Goal: Find specific page/section

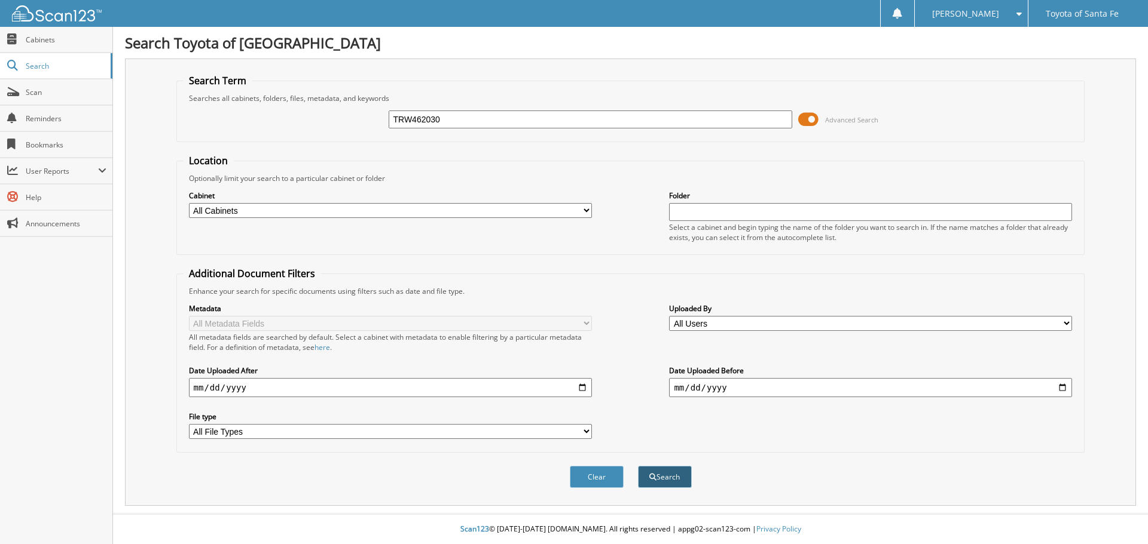
type input "TRW462030"
click at [665, 470] on button "Search" at bounding box center [665, 477] width 54 height 22
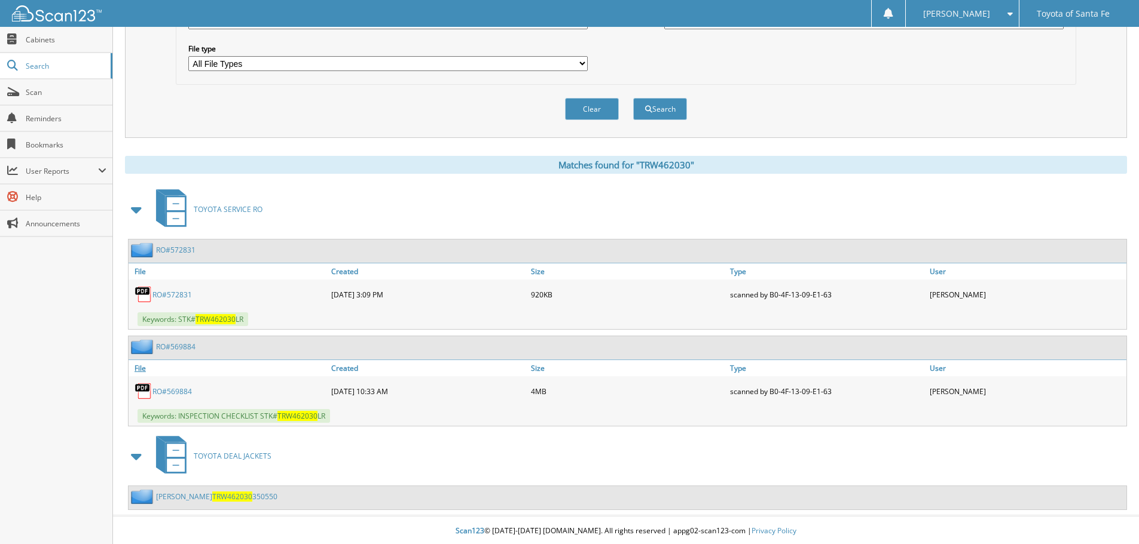
scroll to position [371, 0]
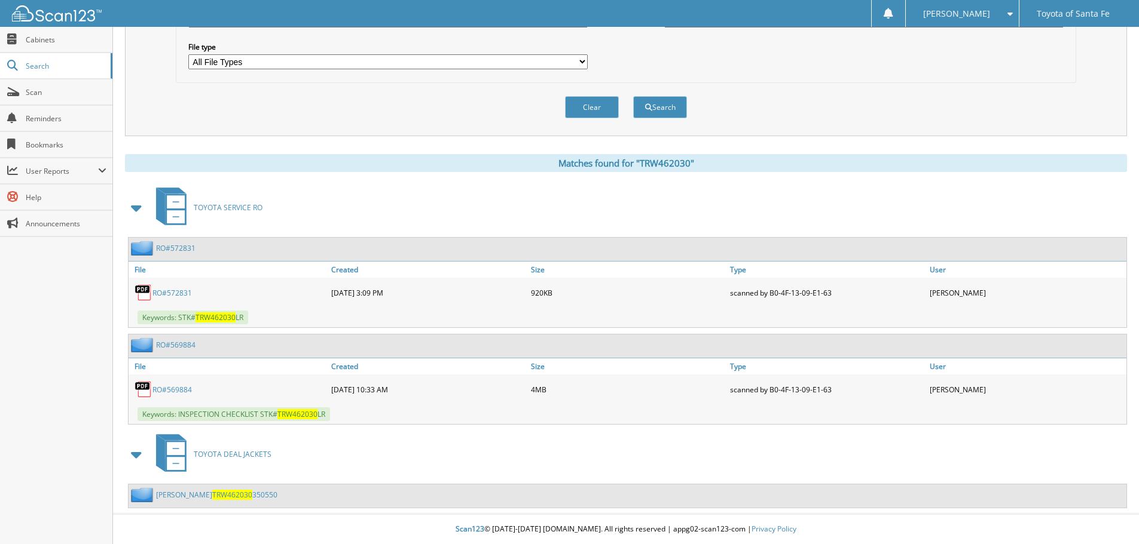
click at [170, 292] on link "RO#572831" at bounding box center [171, 293] width 39 height 10
click at [172, 385] on link "RO#569884" at bounding box center [171, 390] width 39 height 10
click at [287, 87] on div "Clear Search" at bounding box center [626, 107] width 900 height 48
